Goal: Transaction & Acquisition: Download file/media

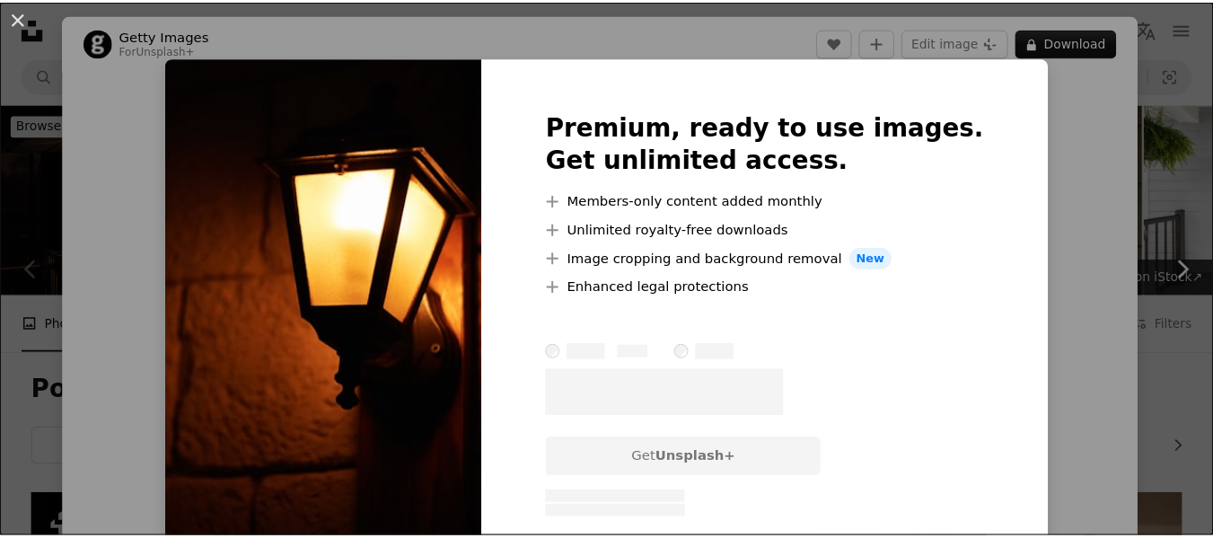
scroll to position [278, 0]
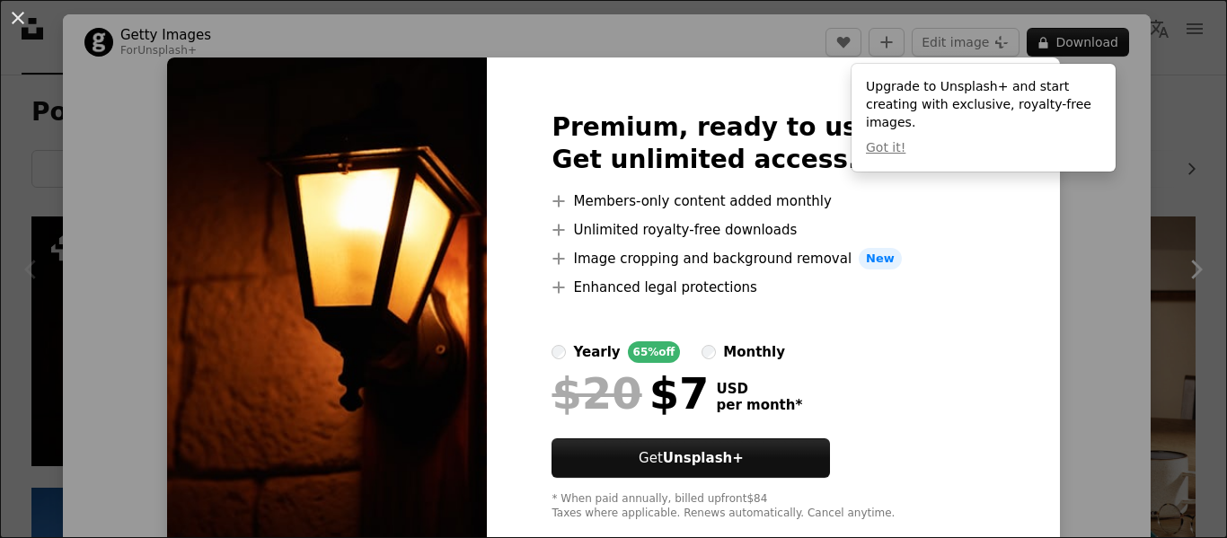
click at [1169, 183] on div "An X shape Premium, ready to use images. Get unlimited access. A plus sign Memb…" at bounding box center [613, 269] width 1227 height 538
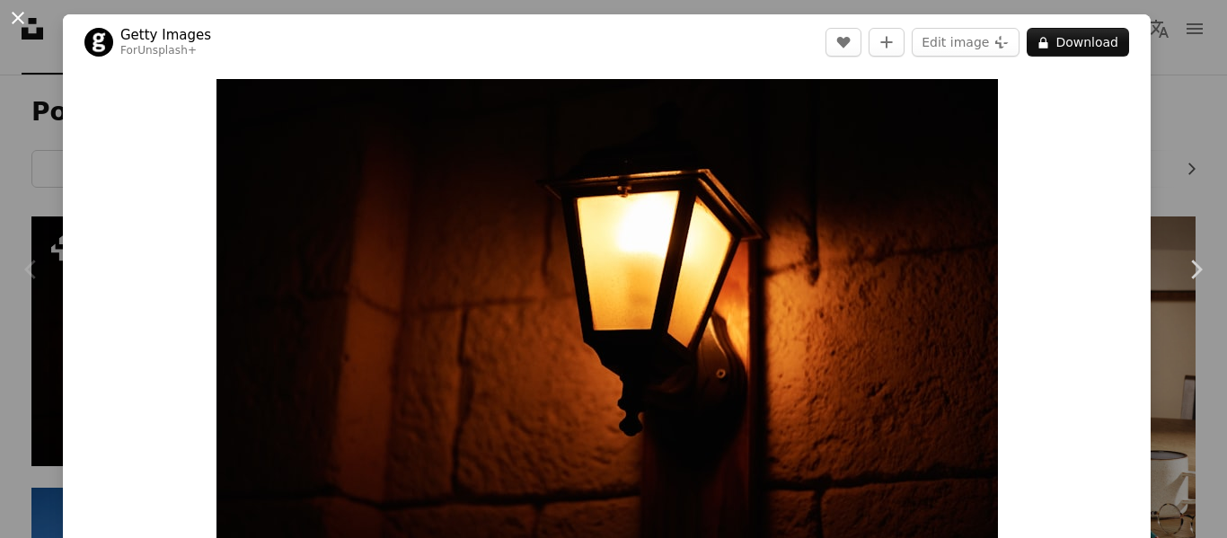
click at [24, 11] on button "An X shape" at bounding box center [18, 18] width 22 height 22
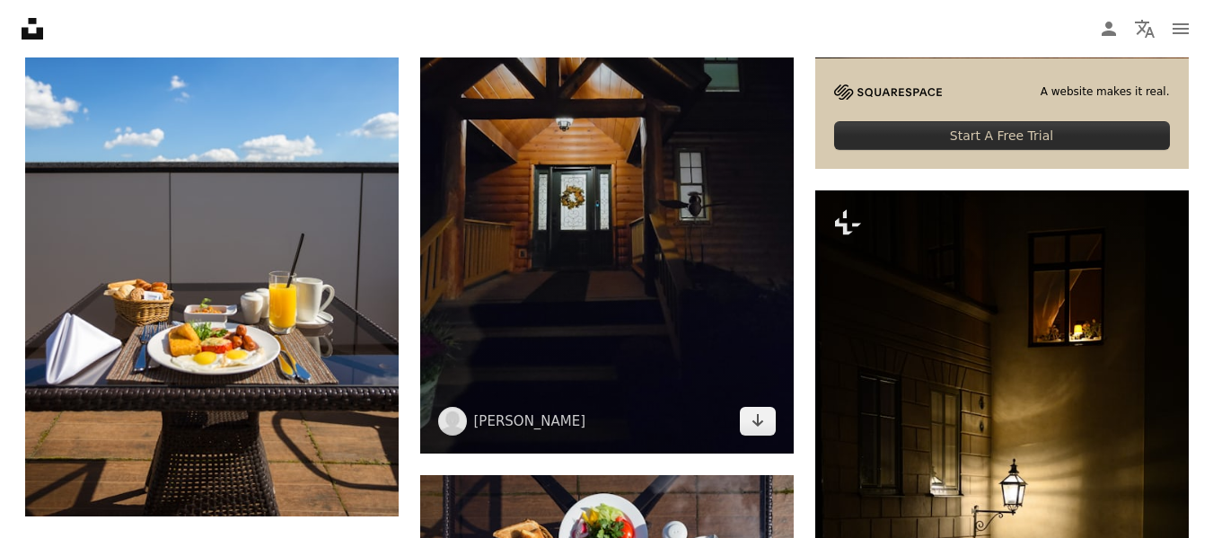
scroll to position [808, 0]
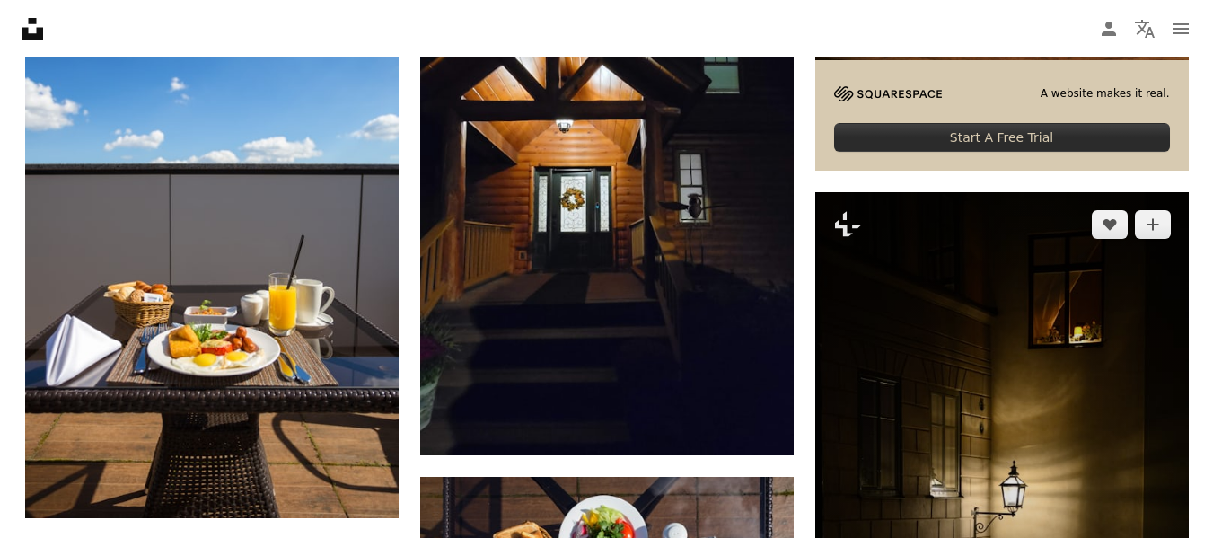
click at [1030, 370] on img at bounding box center [1003, 444] width 374 height 505
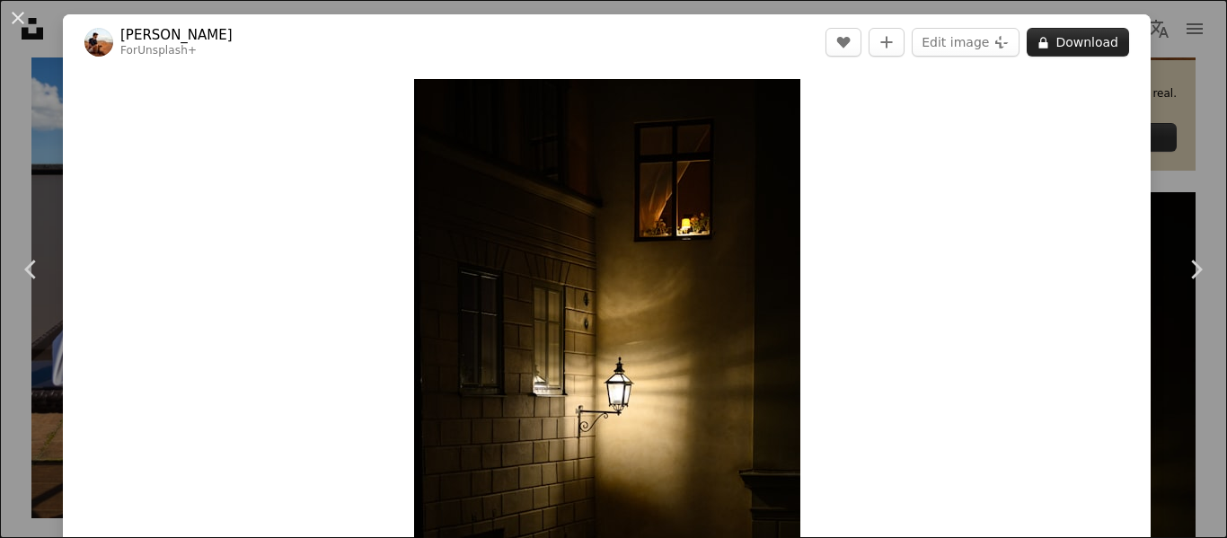
click at [1063, 42] on button "A lock Download" at bounding box center [1078, 42] width 102 height 29
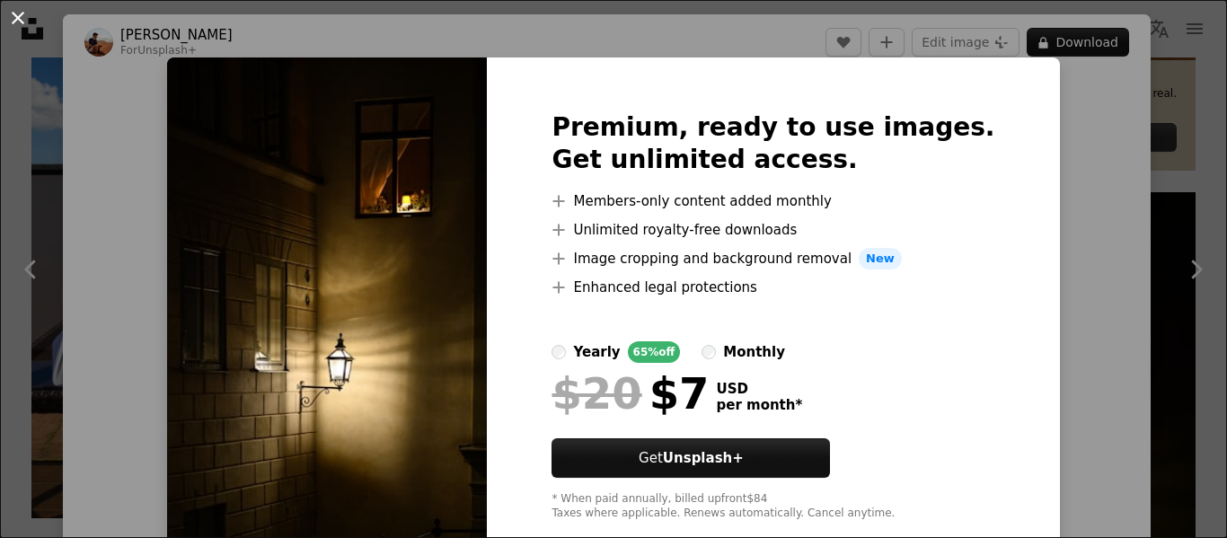
click at [16, 17] on button "An X shape" at bounding box center [18, 18] width 22 height 22
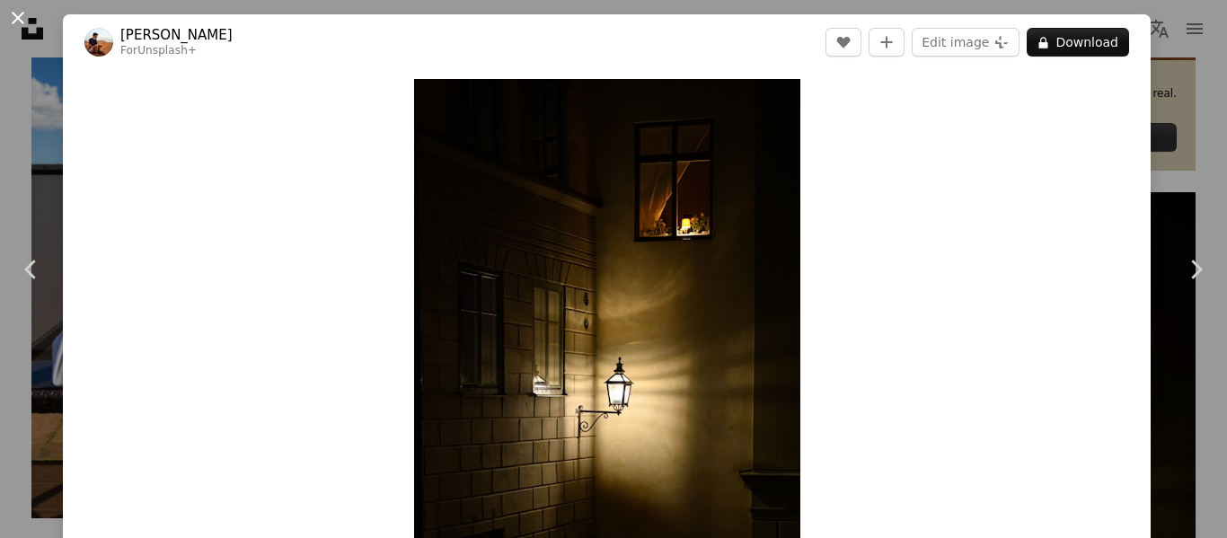
click at [22, 16] on button "An X shape" at bounding box center [18, 18] width 22 height 22
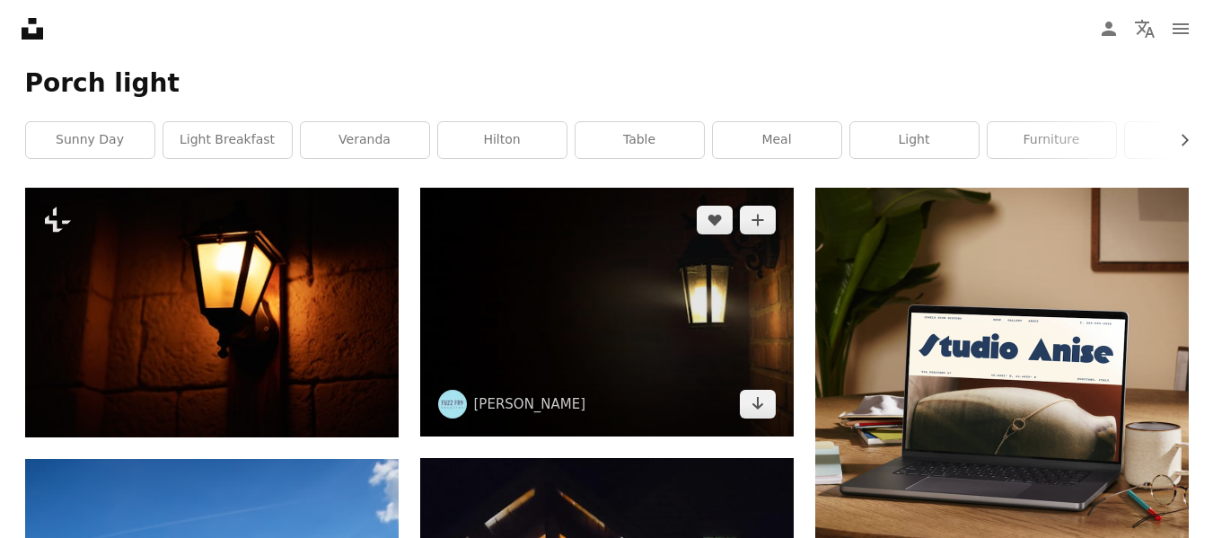
scroll to position [306, 0]
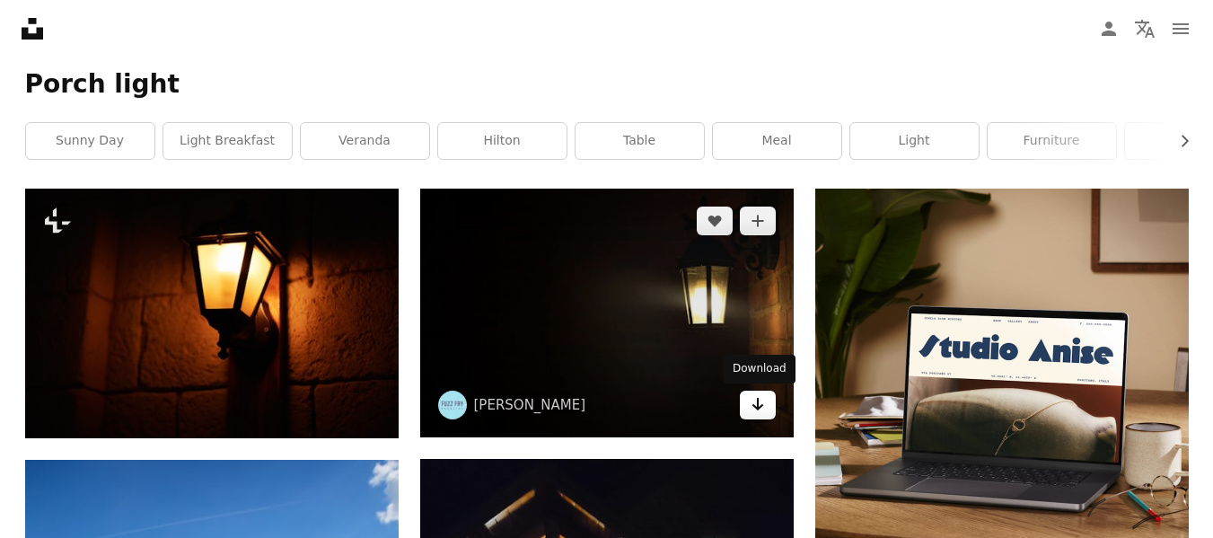
click at [762, 404] on icon "Arrow pointing down" at bounding box center [758, 404] width 14 height 22
